Goal: Book appointment/travel/reservation

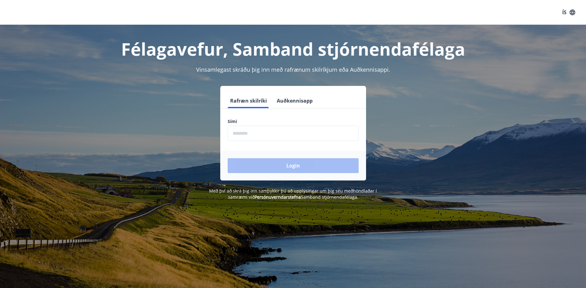
click at [274, 133] on input "phone" at bounding box center [293, 133] width 131 height 15
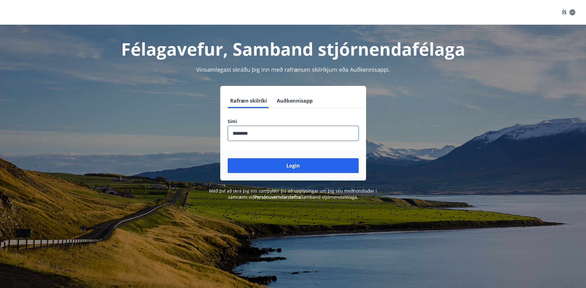
type input "********"
click at [228, 158] on button "Login" at bounding box center [293, 165] width 131 height 15
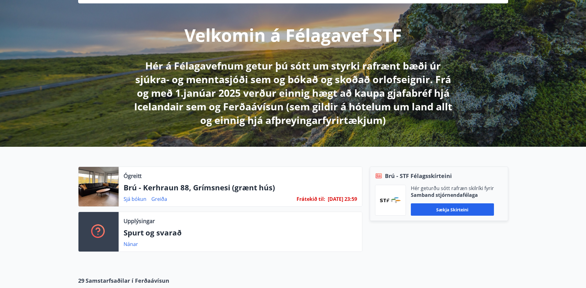
scroll to position [93, 0]
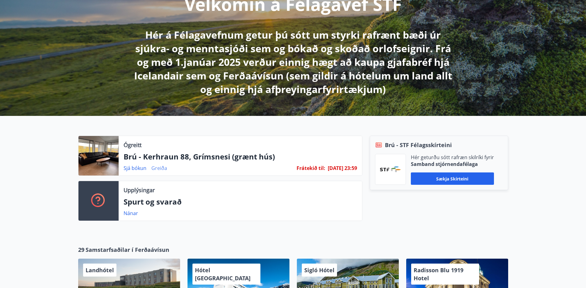
click at [158, 166] on link "Greiða" at bounding box center [159, 168] width 16 height 7
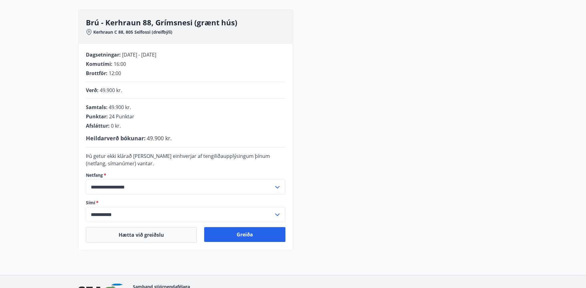
scroll to position [93, 0]
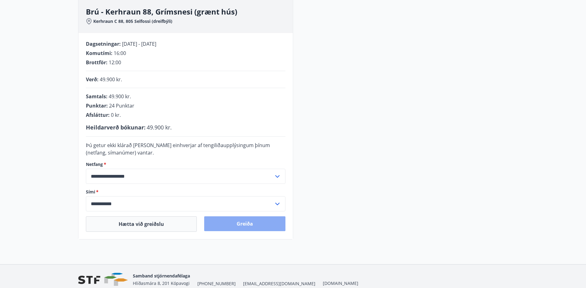
click at [251, 224] on button "Greiða" at bounding box center [244, 223] width 81 height 15
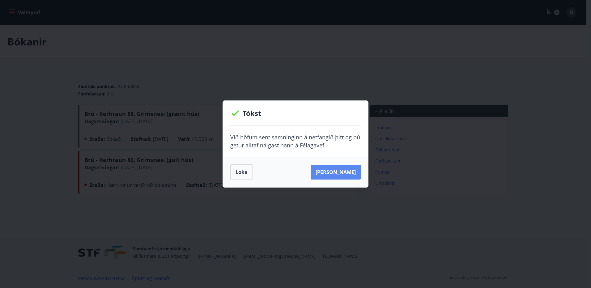
click at [348, 176] on button "Sjá samning" at bounding box center [336, 172] width 50 height 15
